Goal: Task Accomplishment & Management: Complete application form

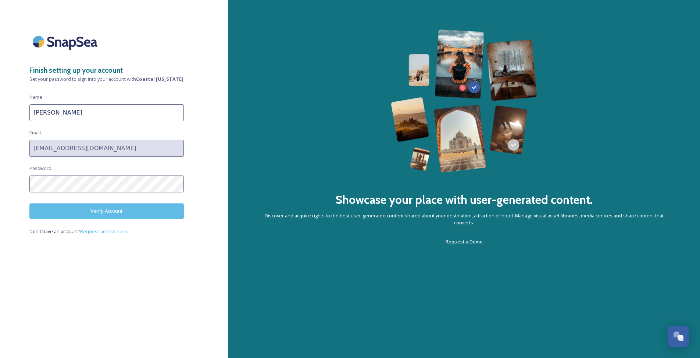
click at [200, 173] on div "Finish setting up your account Set your password to sign into your account with…" at bounding box center [114, 179] width 228 height 300
click at [116, 210] on button "Verify Account" at bounding box center [106, 211] width 154 height 15
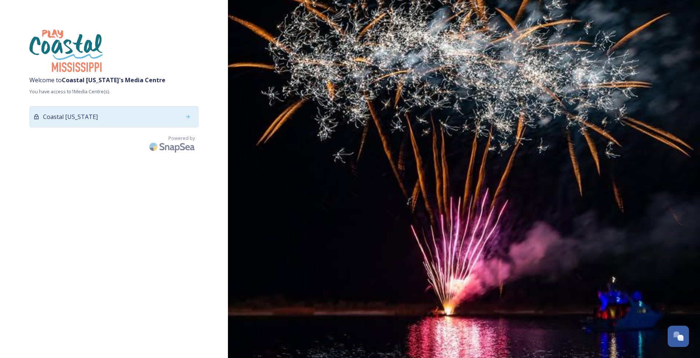
click at [153, 116] on div "Coastal [US_STATE]" at bounding box center [113, 116] width 169 height 21
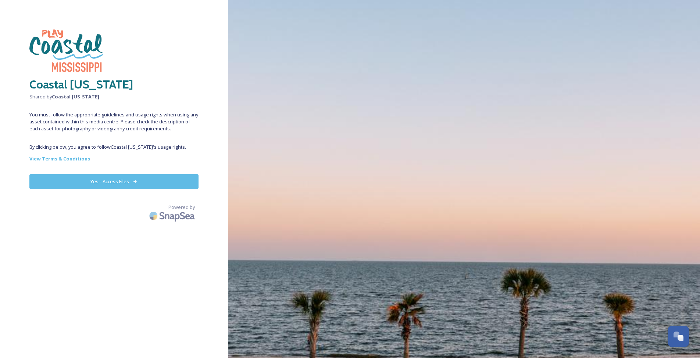
click at [122, 182] on button "Yes - Access Files" at bounding box center [113, 181] width 169 height 15
